Goal: Transaction & Acquisition: Purchase product/service

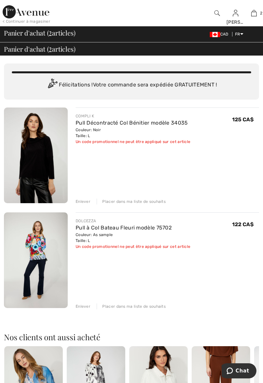
click at [256, 15] on img at bounding box center [254, 13] width 6 height 8
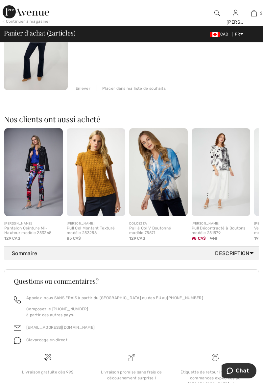
scroll to position [223, 0]
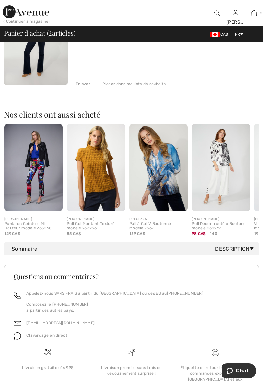
click at [239, 256] on div "Sommaire Description Articles ( 2 ) 247.00 CA$ Code promo 0.00 CA$ Livraison Gr…" at bounding box center [131, 250] width 255 height 16
click at [236, 249] on span "Description" at bounding box center [235, 249] width 41 height 8
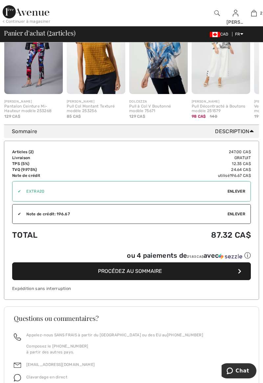
scroll to position [340, 0]
click at [152, 272] on span "Procédez au sommaire" at bounding box center [130, 271] width 64 height 6
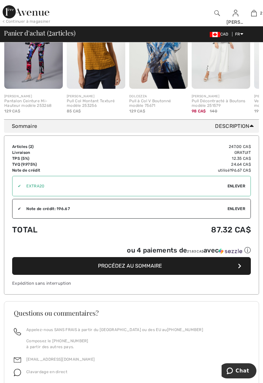
scroll to position [371, 0]
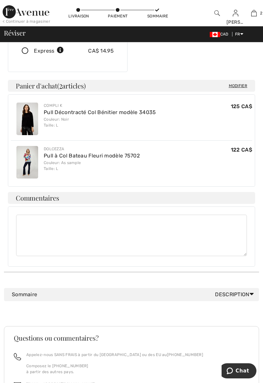
scroll to position [150, 0]
click at [233, 290] on span "Description" at bounding box center [235, 294] width 41 height 8
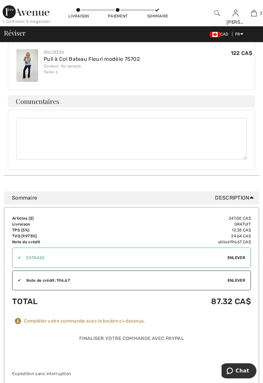
scroll to position [248, 0]
